Goal: Navigation & Orientation: Understand site structure

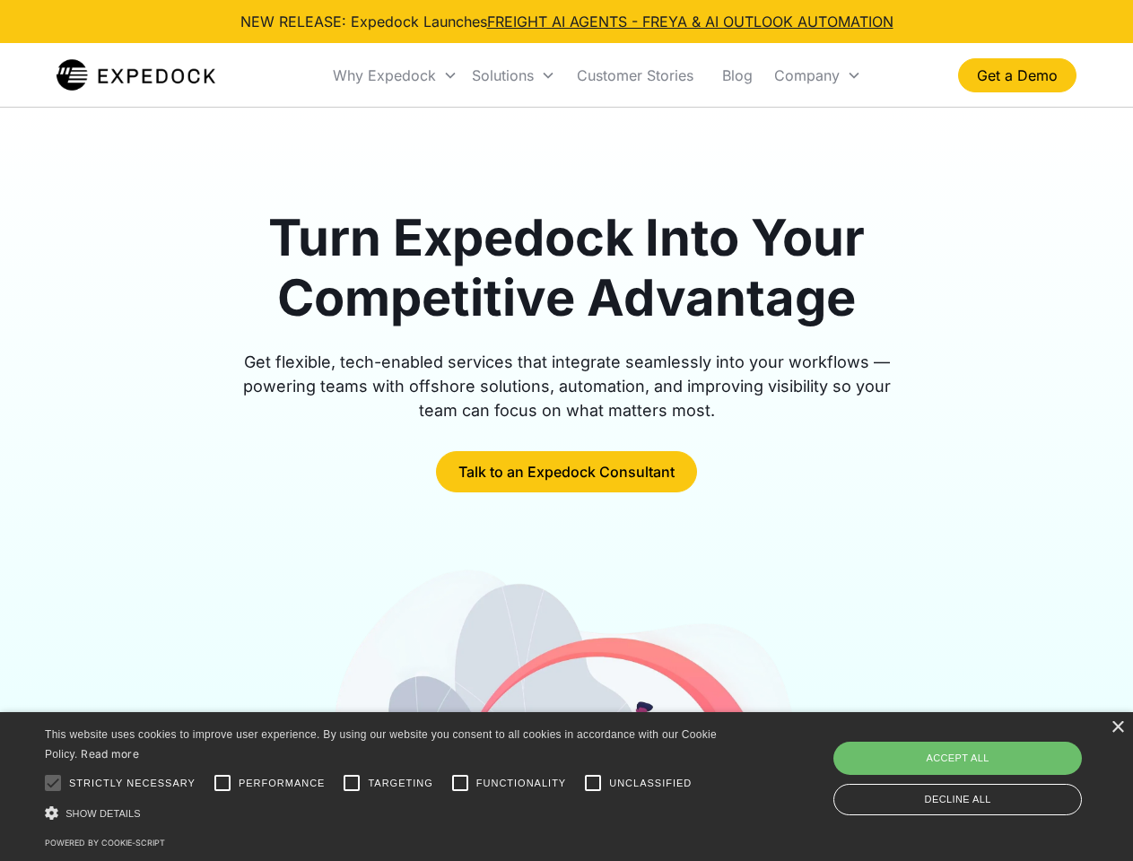
click at [396, 75] on div "Why Expedock" at bounding box center [384, 75] width 103 height 18
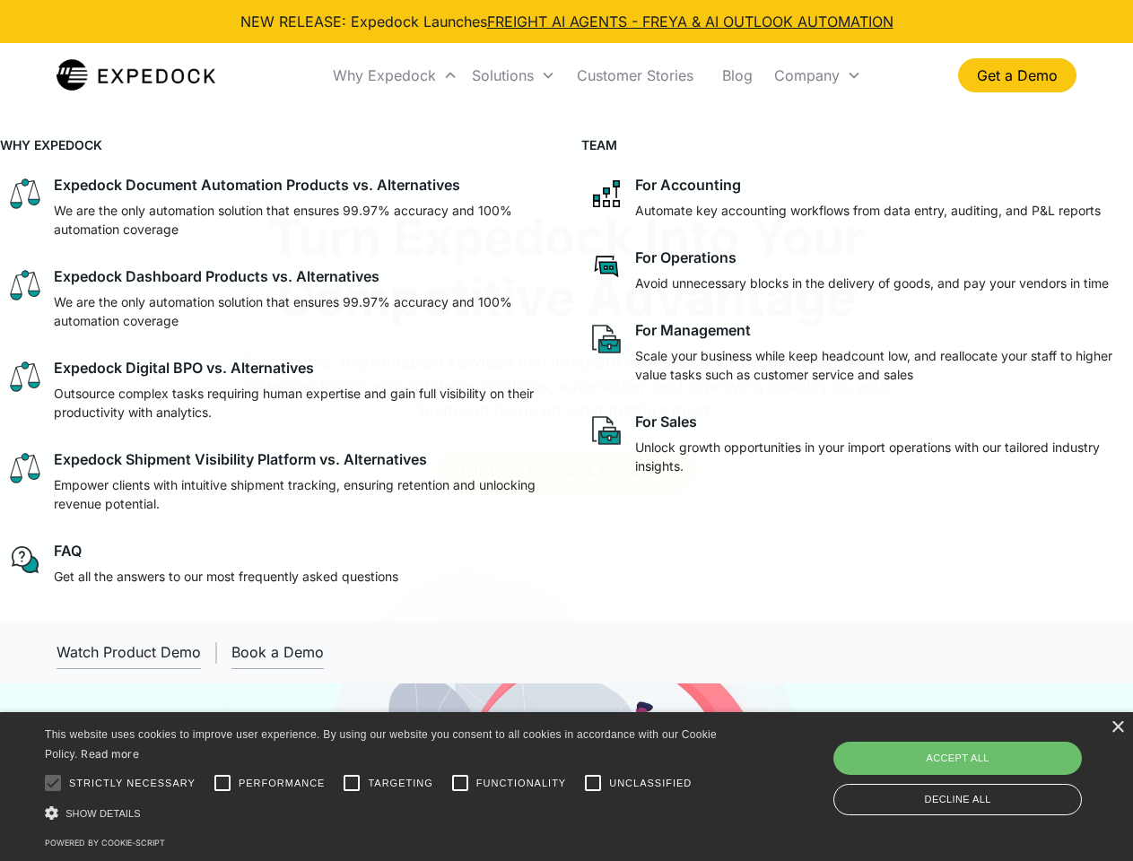
click at [513, 75] on div "Solutions" at bounding box center [503, 75] width 62 height 18
click at [817, 75] on div "Company" at bounding box center [806, 75] width 65 height 18
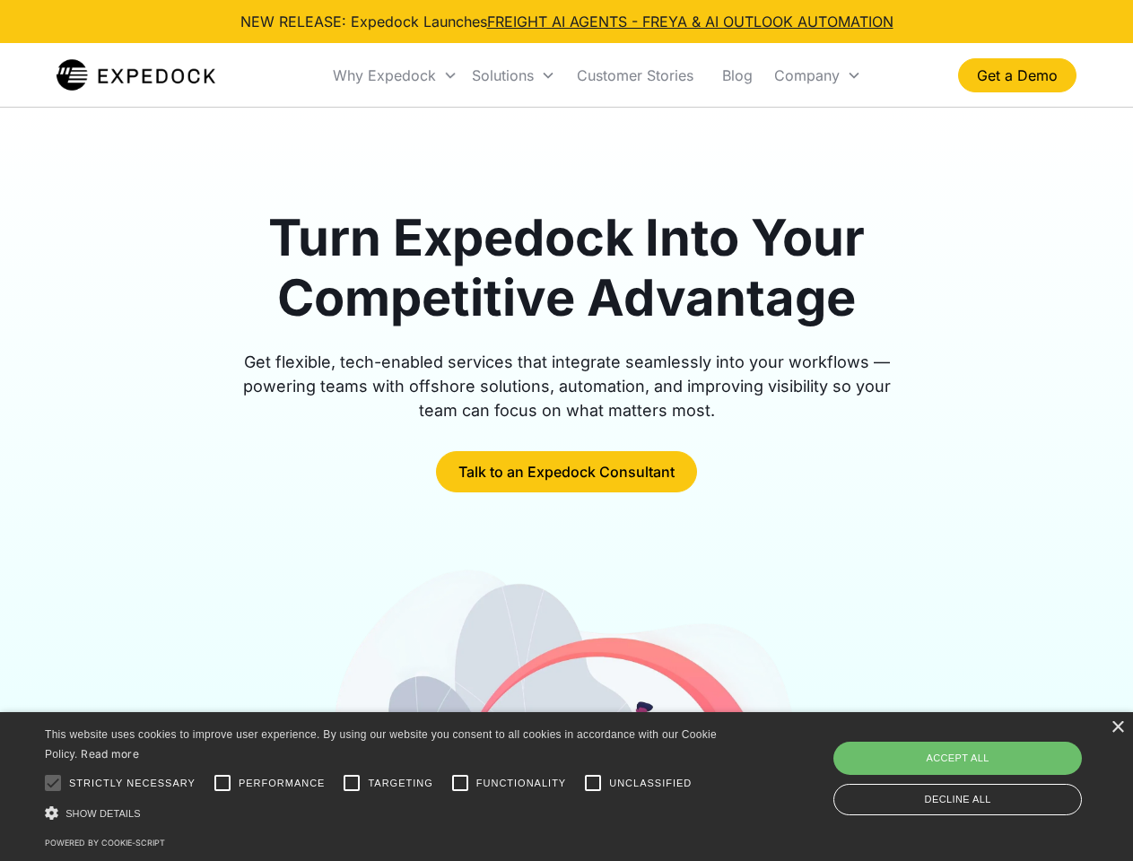
click at [53, 783] on div at bounding box center [53, 783] width 36 height 36
click at [222, 783] on input "Performance" at bounding box center [223, 783] width 36 height 36
checkbox input "true"
click at [352, 783] on input "Targeting" at bounding box center [352, 783] width 36 height 36
checkbox input "true"
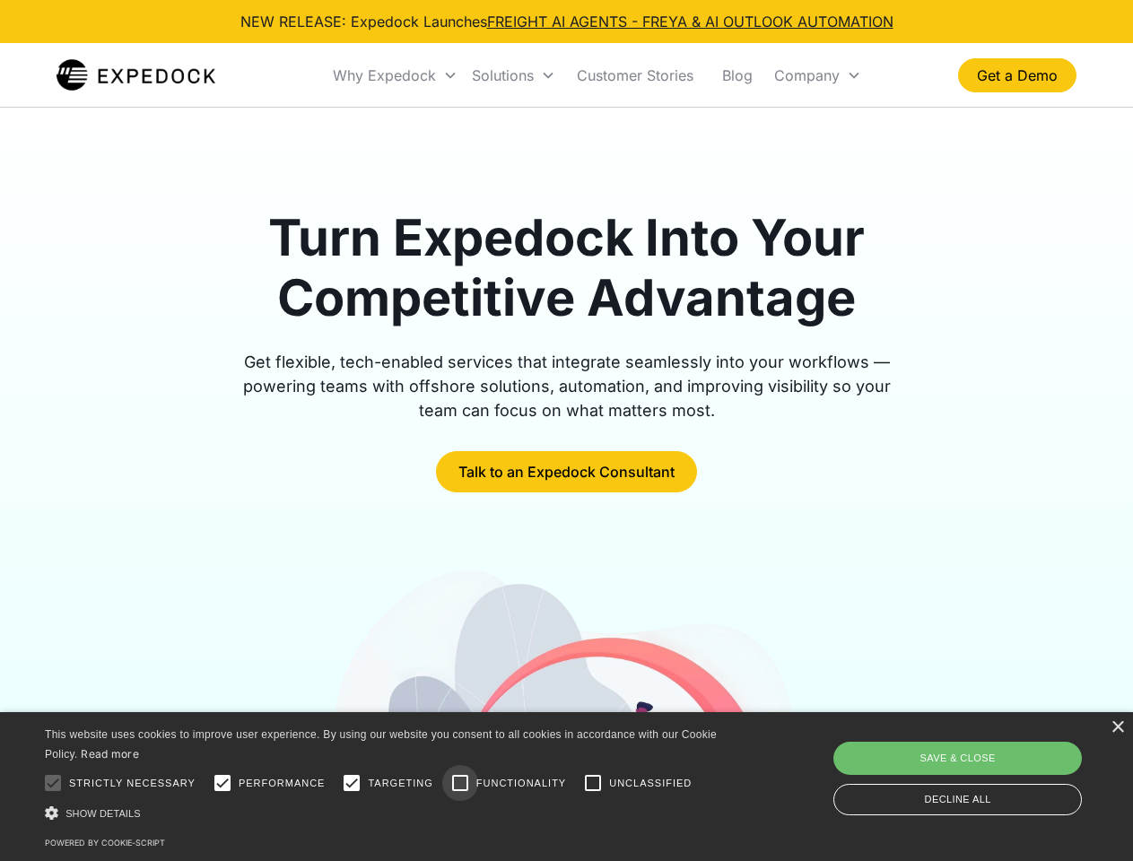
click at [460, 783] on input "Functionality" at bounding box center [460, 783] width 36 height 36
checkbox input "true"
click at [593, 783] on input "Unclassified" at bounding box center [593, 783] width 36 height 36
checkbox input "true"
click at [384, 813] on div "Show details Hide details" at bounding box center [384, 813] width 678 height 19
